Goal: Information Seeking & Learning: Learn about a topic

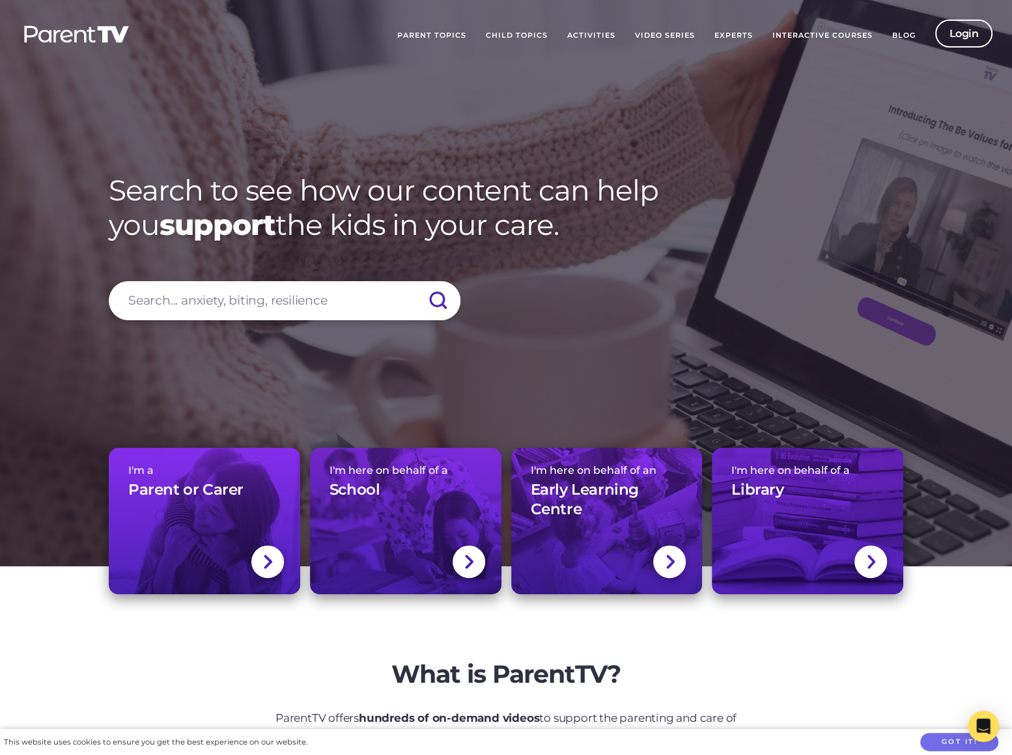
click at [200, 299] on input "search" at bounding box center [285, 300] width 352 height 39
type input "sibling"
click at [415, 281] on input "submit" at bounding box center [438, 300] width 46 height 39
click at [431, 293] on input "submit" at bounding box center [438, 300] width 46 height 39
click at [441, 301] on input "submit" at bounding box center [438, 300] width 46 height 39
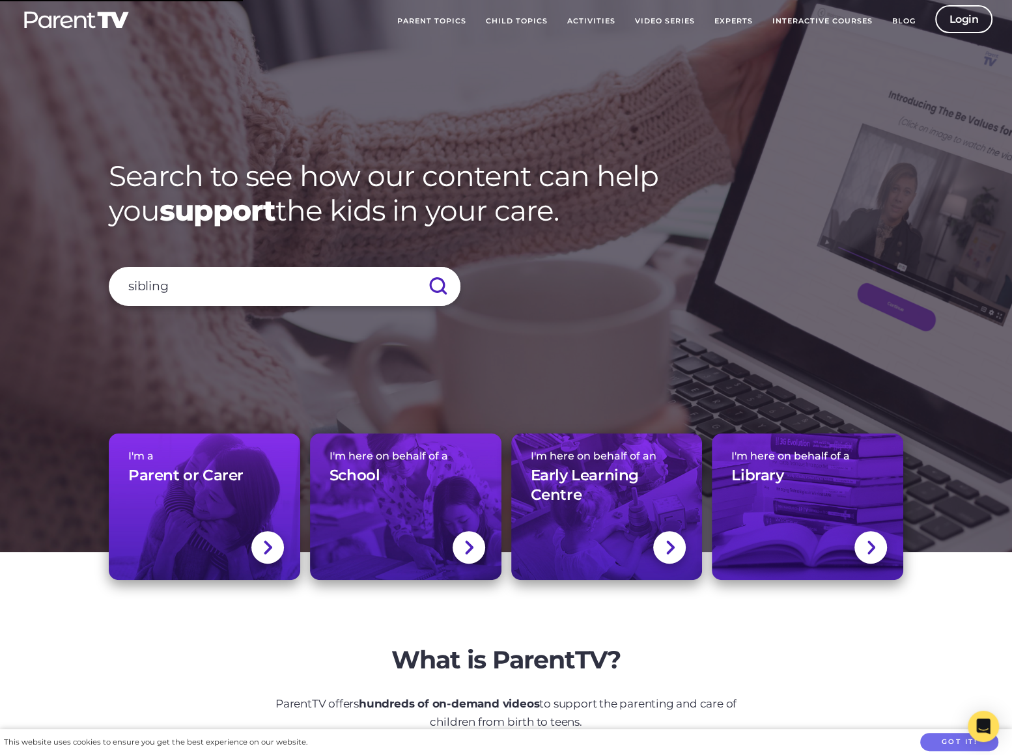
scroll to position [555, 0]
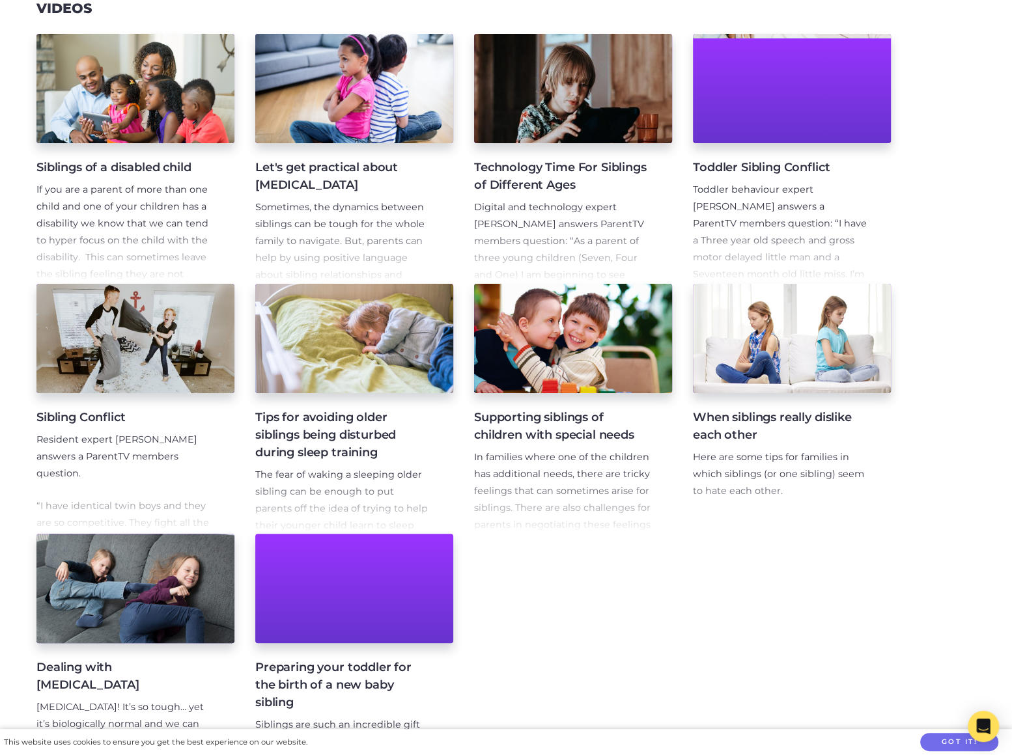
scroll to position [276, 0]
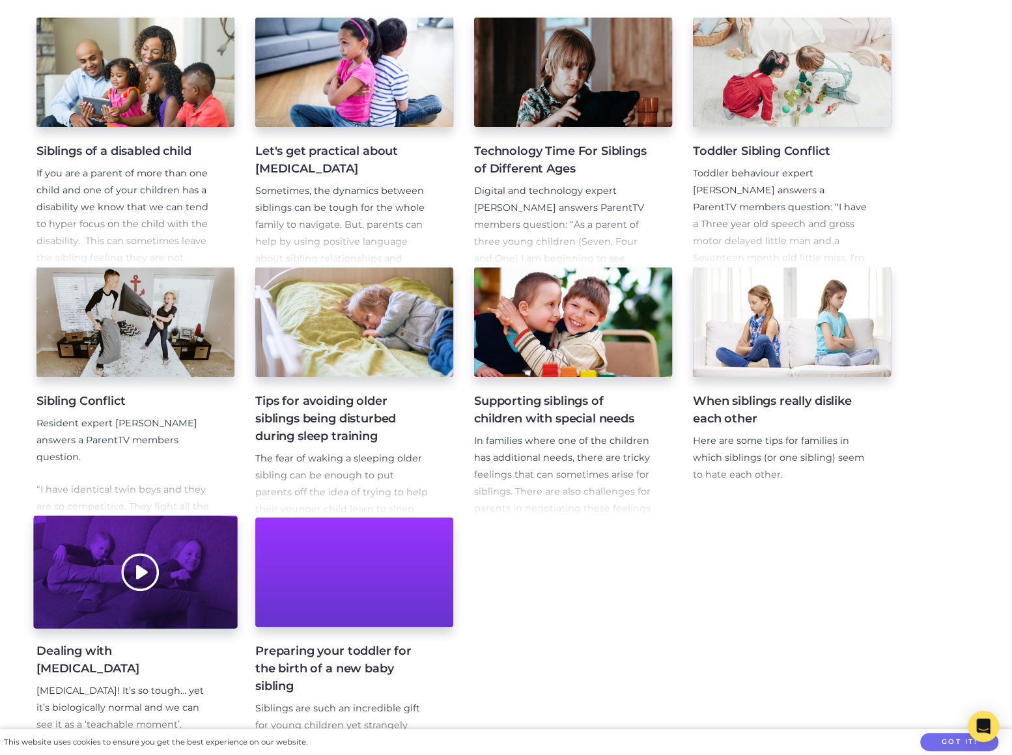
click at [191, 568] on div at bounding box center [135, 572] width 204 height 113
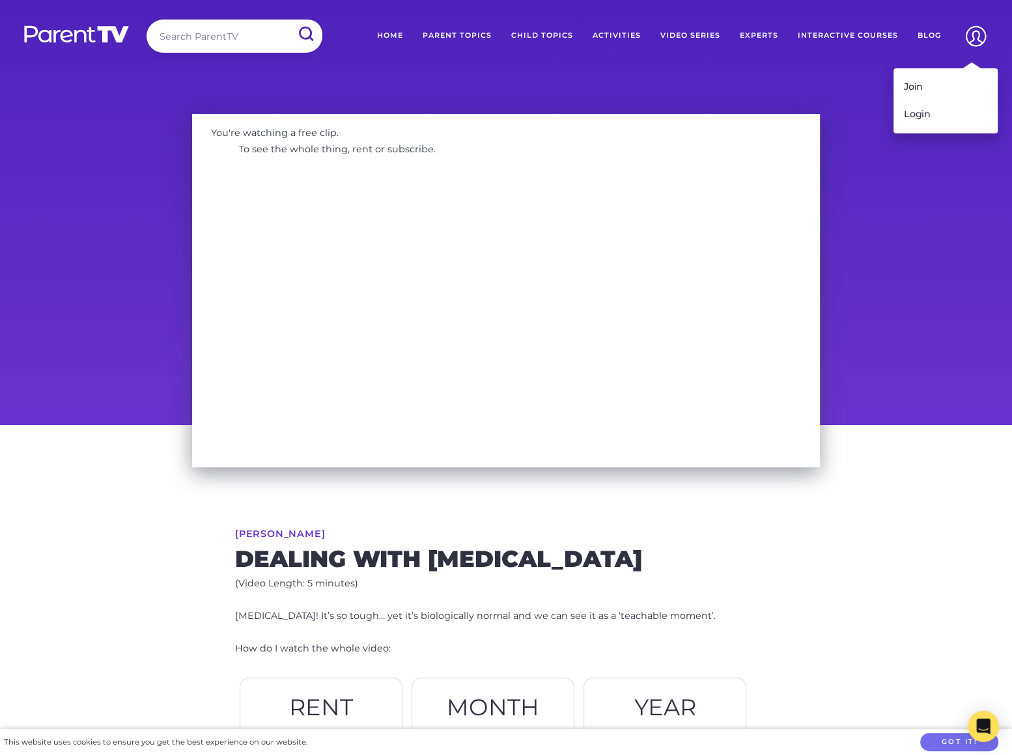
click at [973, 30] on img at bounding box center [975, 36] width 33 height 33
click at [924, 118] on link "Login" at bounding box center [945, 114] width 104 height 27
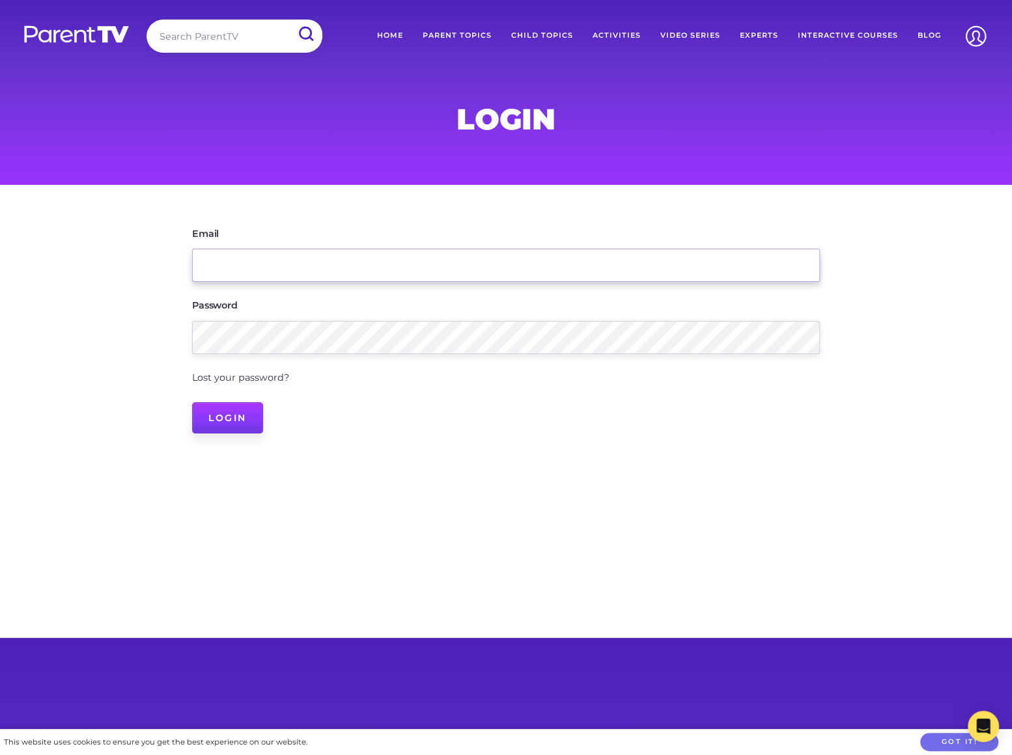
type input "seen@parenttv.com"
click at [223, 431] on input "Login" at bounding box center [227, 417] width 71 height 31
